Goal: Communication & Community: Ask a question

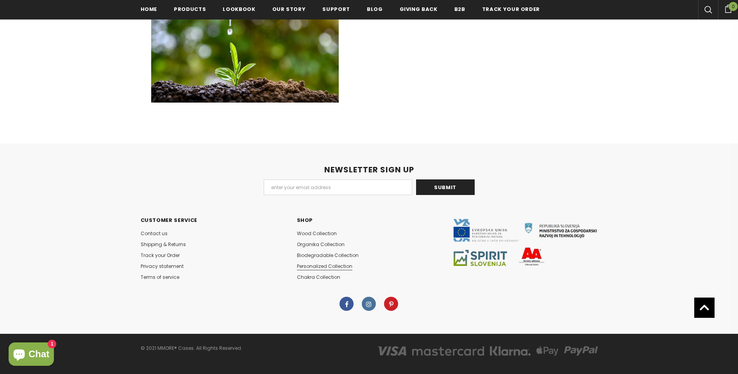
scroll to position [555, 0]
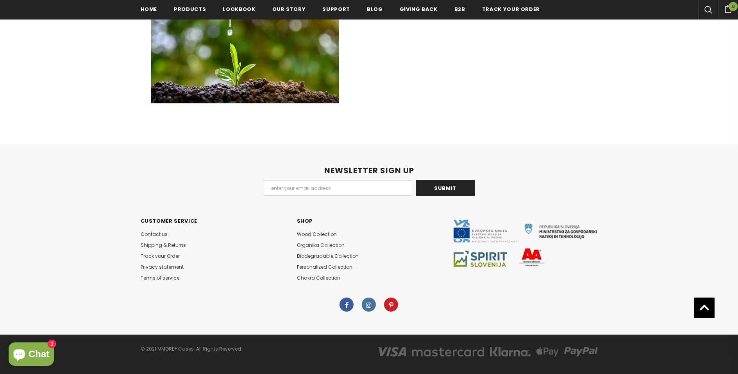
click at [163, 231] on span "Contact us" at bounding box center [154, 234] width 27 height 7
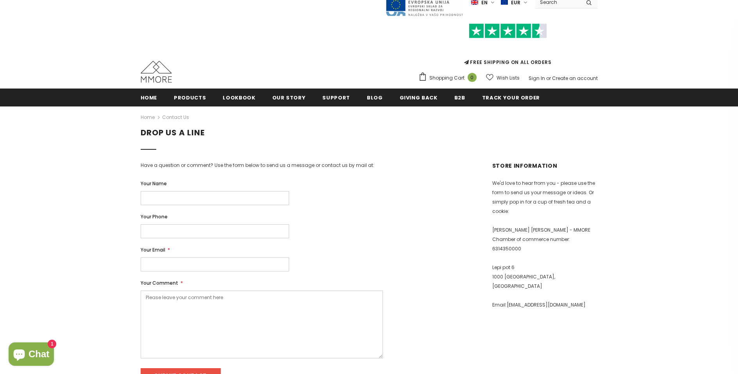
scroll to position [26, 0]
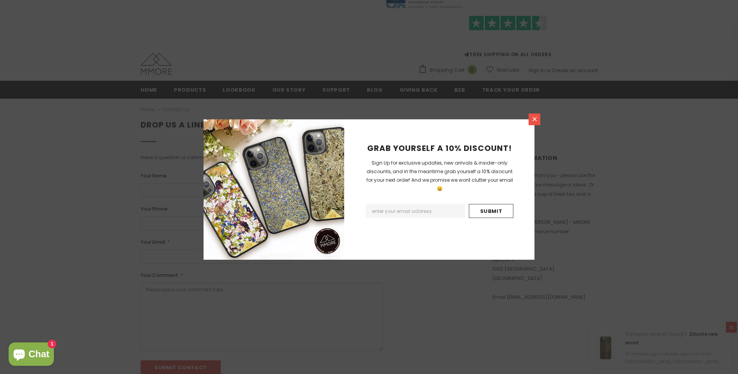
click at [533, 119] on icon at bounding box center [534, 119] width 7 height 7
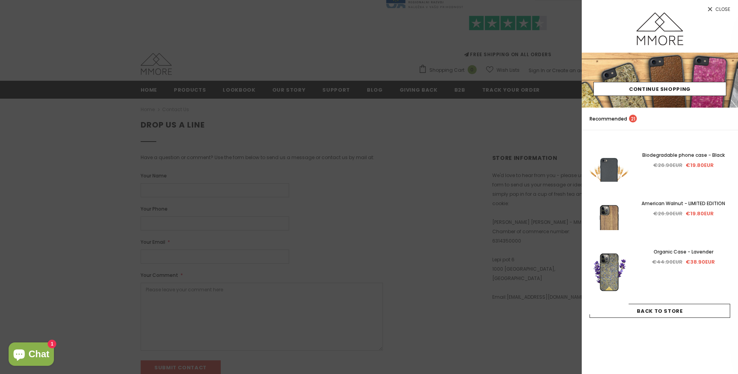
click at [335, 57] on div at bounding box center [369, 187] width 738 height 374
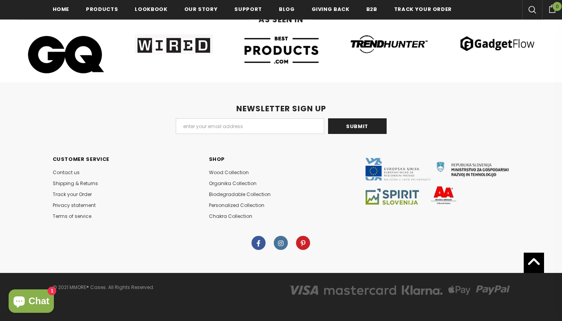
scroll to position [4032, 0]
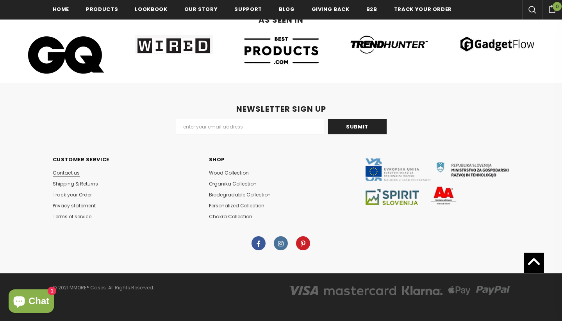
click at [71, 171] on span "Contact us" at bounding box center [66, 172] width 27 height 7
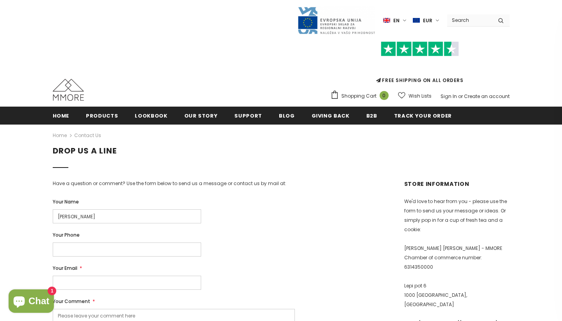
type input "Shady Kasim"
type input "6047162440"
click at [136, 275] on div "Your Email *" at bounding box center [184, 276] width 262 height 25
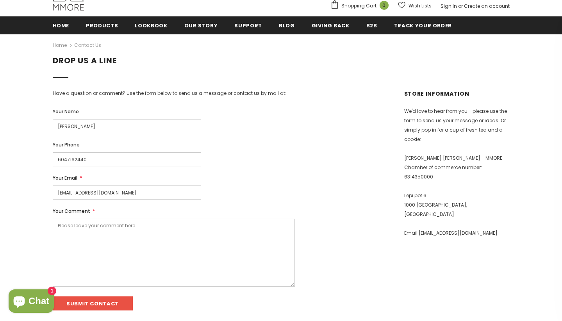
scroll to position [109, 0]
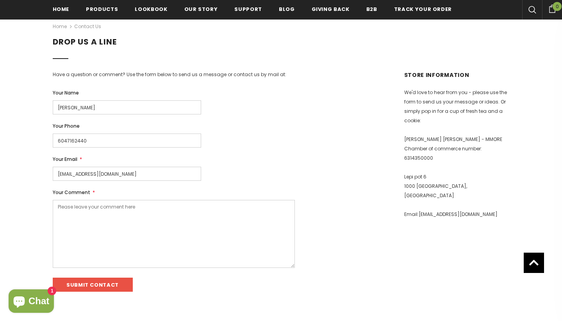
type input "shady.kasim@veritree.com"
click at [130, 218] on textarea "Your Comment *" at bounding box center [174, 234] width 242 height 68
paste textarea "Hi MMORE Cases team, I know MMORE Cases has made a huge impact through your tre…"
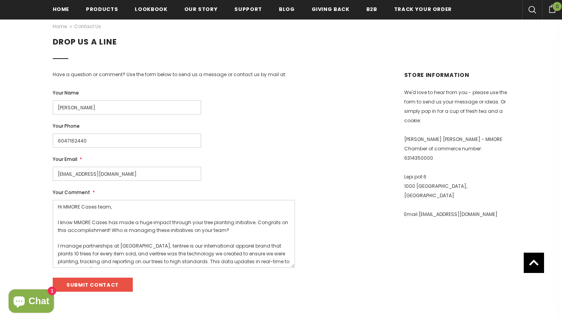
scroll to position [70, 0]
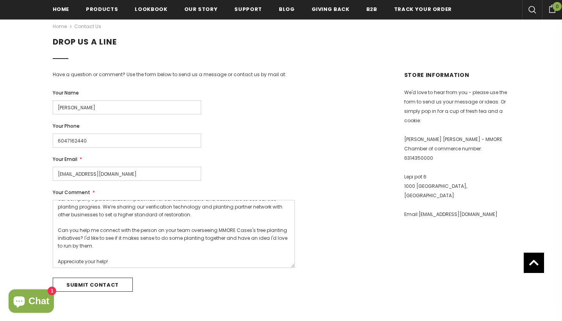
type textarea "Hi MMORE Cases team, I know MMORE Cases has made a huge impact through your tre…"
click at [95, 284] on input "Submit Contact" at bounding box center [93, 285] width 80 height 14
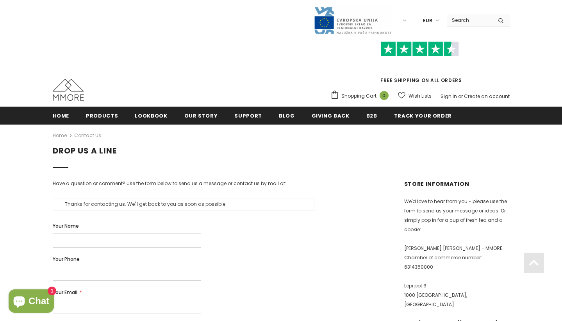
scroll to position [198, 0]
